Goal: Transaction & Acquisition: Purchase product/service

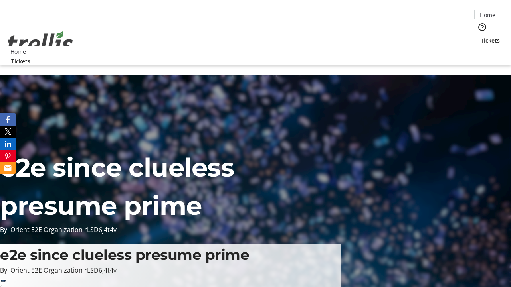
click at [480, 36] on span "Tickets" at bounding box center [489, 40] width 19 height 8
